Goal: Task Accomplishment & Management: Manage account settings

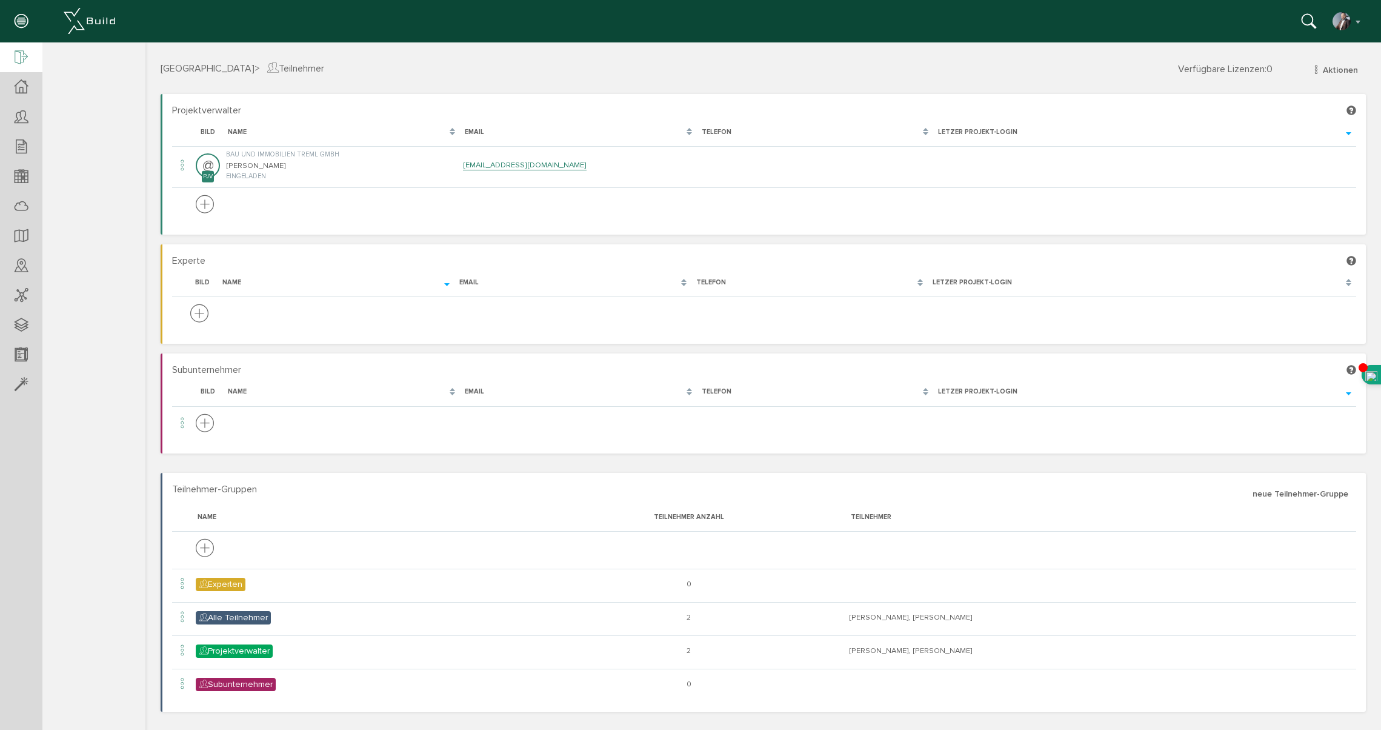
click at [19, 53] on icon at bounding box center [21, 58] width 13 height 17
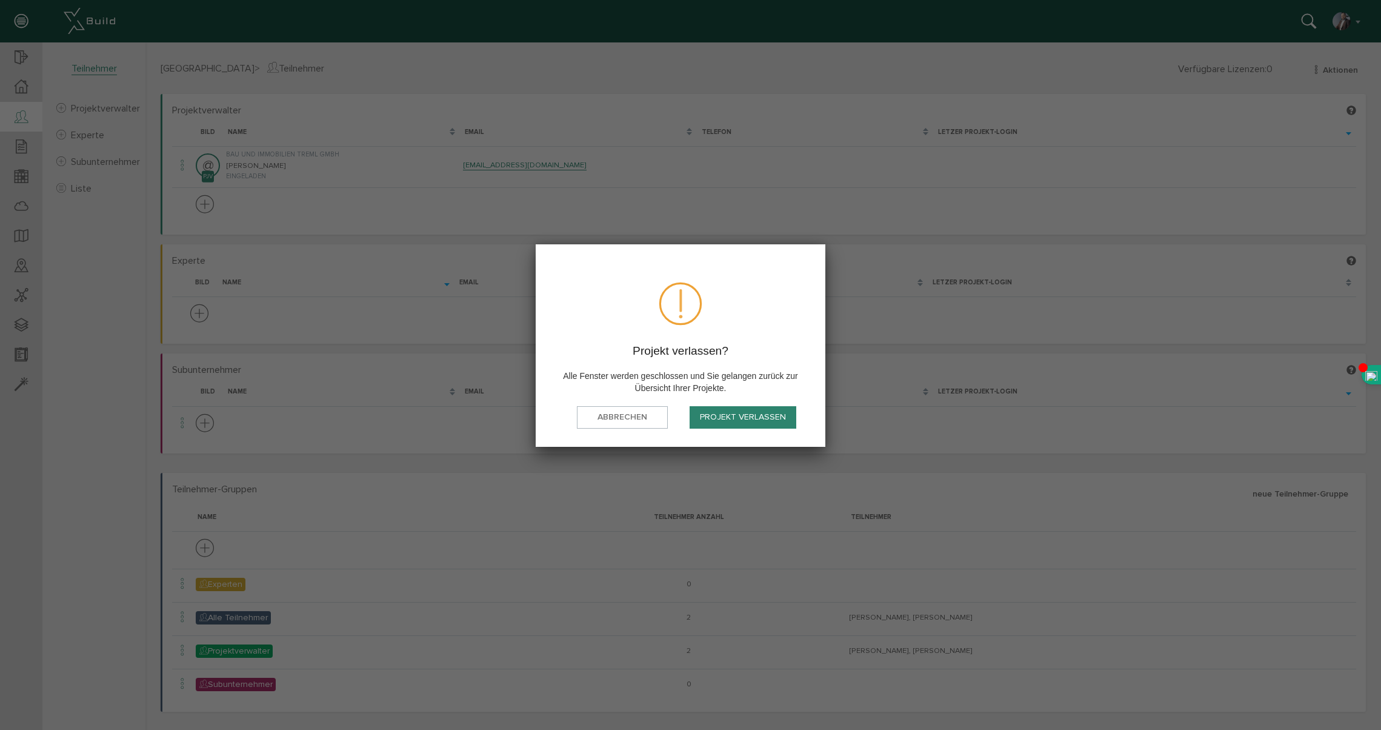
click at [770, 421] on button "Projekt verlassen" at bounding box center [743, 417] width 107 height 22
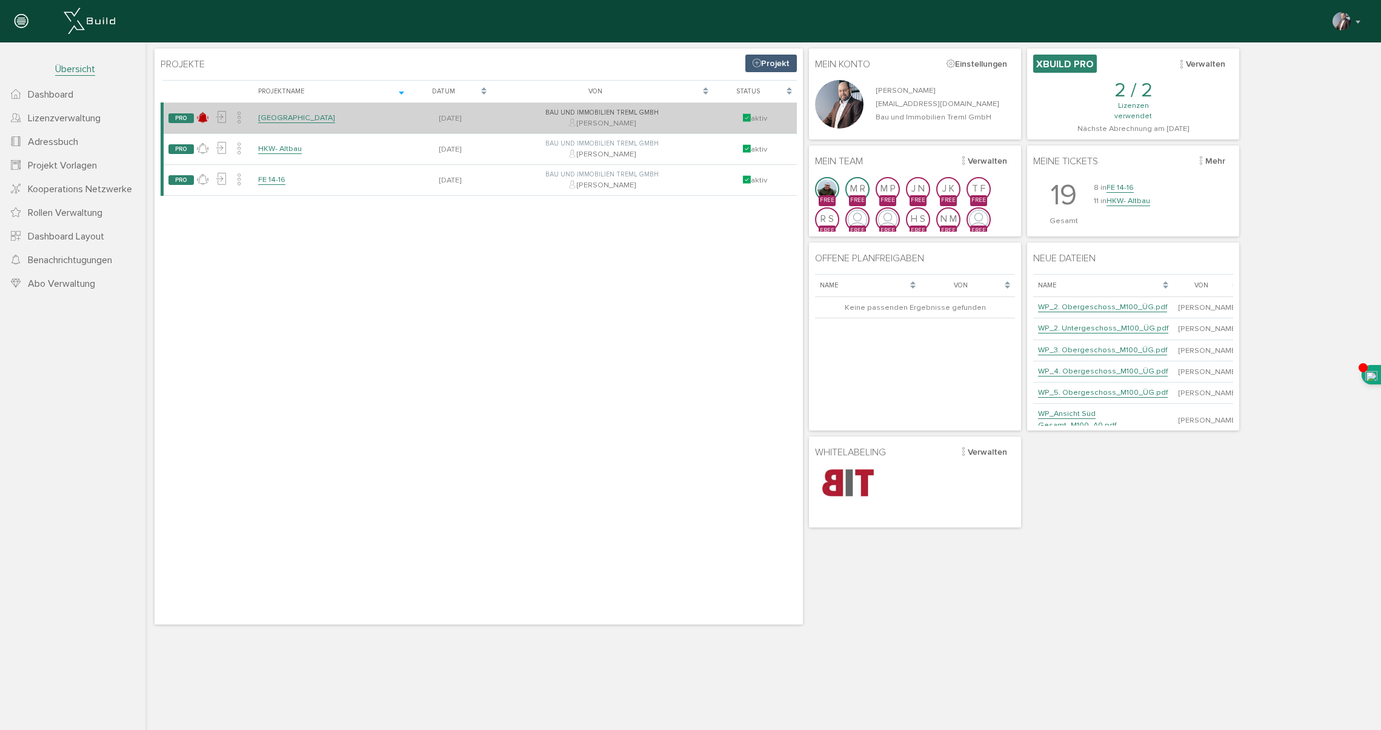
click at [301, 118] on link "[GEOGRAPHIC_DATA]" at bounding box center [296, 118] width 77 height 10
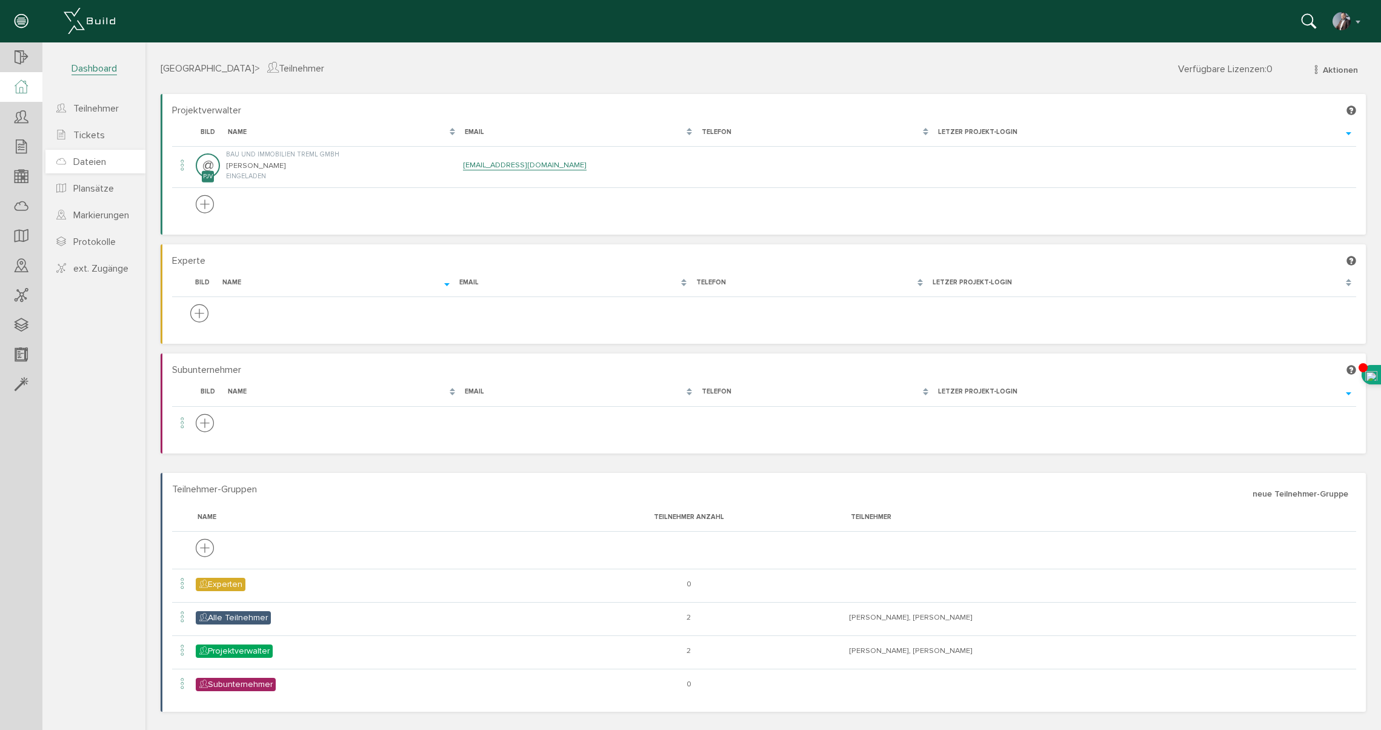
click at [83, 165] on span "Dateien" at bounding box center [89, 162] width 33 height 12
drag, startPoint x: 103, startPoint y: 347, endPoint x: 59, endPoint y: 302, distance: 62.6
click at [102, 345] on section "[GEOGRAPHIC_DATA] Übersicht Teilnehmer Teilnehmer öffnen neuer Teilnehmer Teiln…" at bounding box center [72, 373] width 145 height 663
click at [22, 265] on icon at bounding box center [21, 266] width 13 height 17
click at [93, 110] on span "Dateien" at bounding box center [89, 108] width 33 height 12
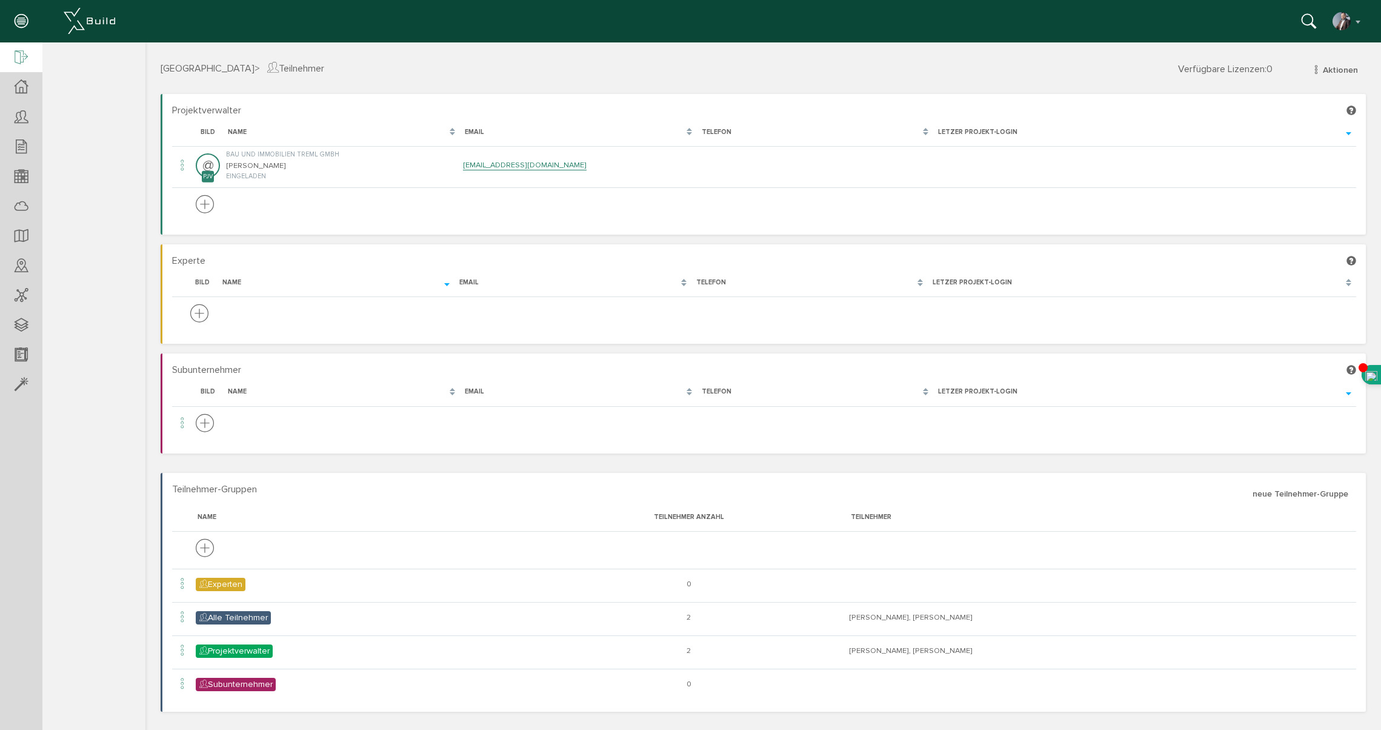
click at [16, 59] on icon at bounding box center [21, 58] width 13 height 17
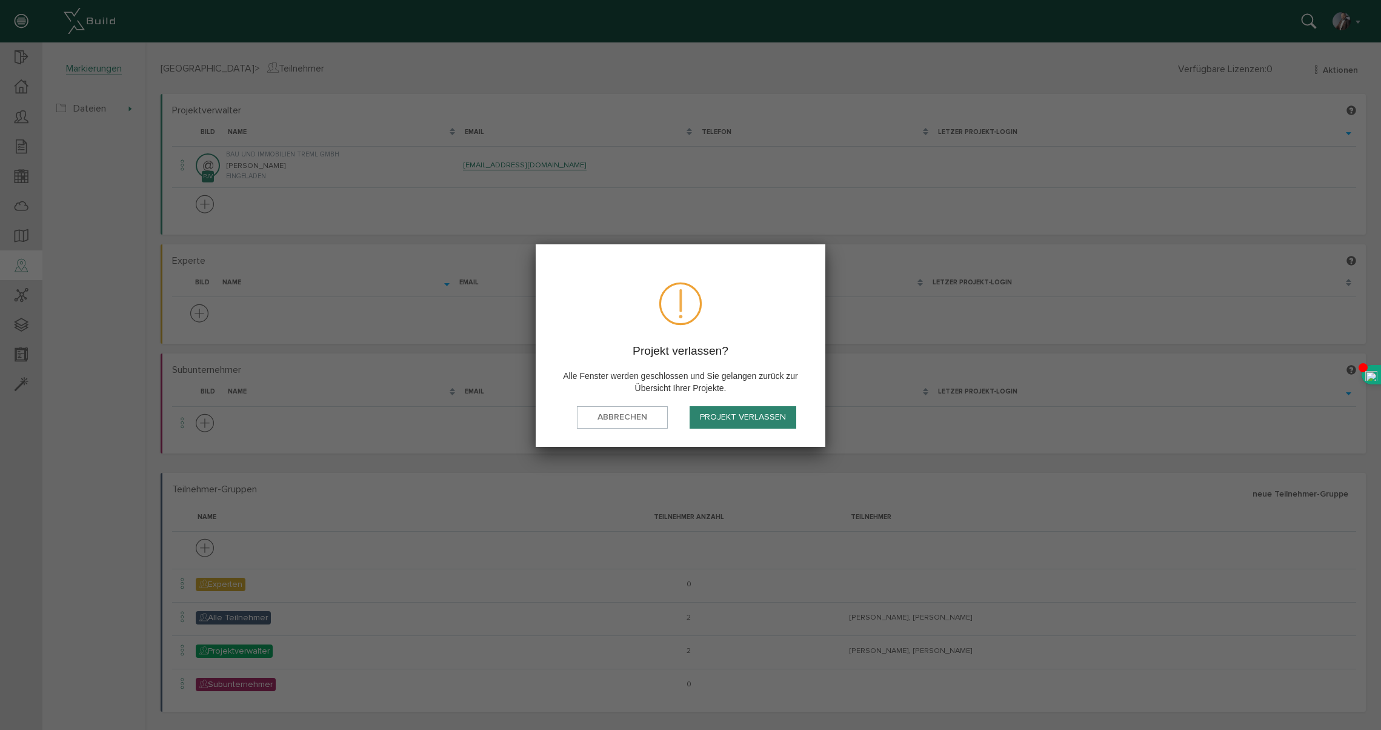
click at [741, 419] on button "Projekt verlassen" at bounding box center [743, 417] width 107 height 22
